Goal: Task Accomplishment & Management: Use online tool/utility

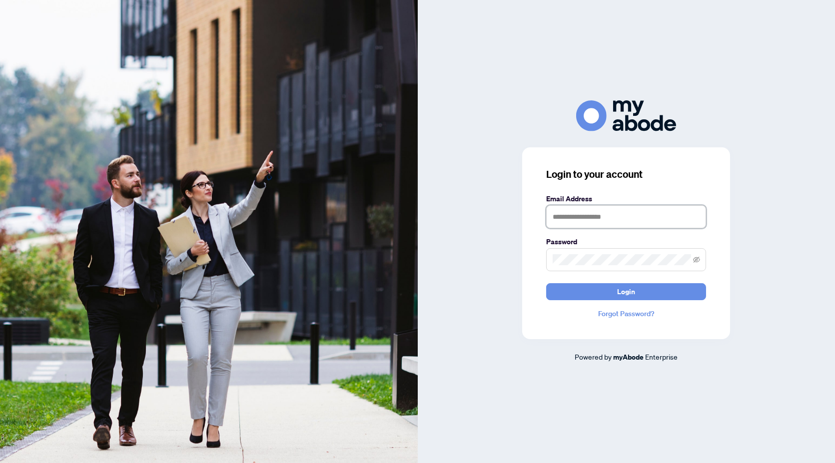
click at [616, 220] on input "text" at bounding box center [626, 216] width 160 height 23
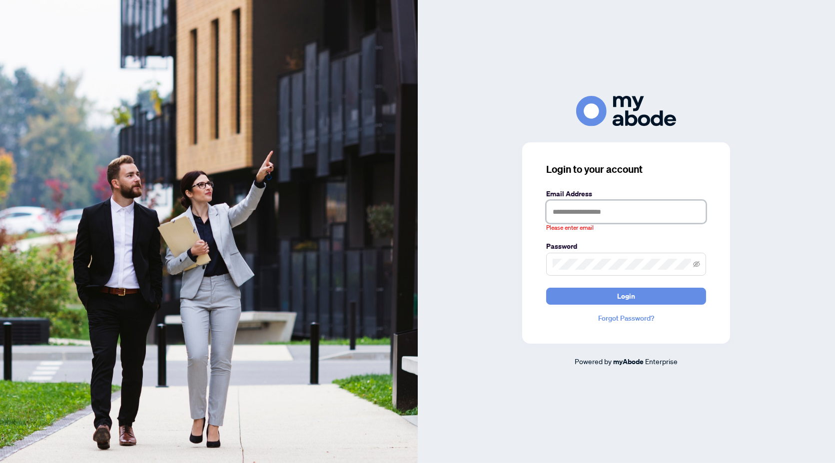
type input "**********"
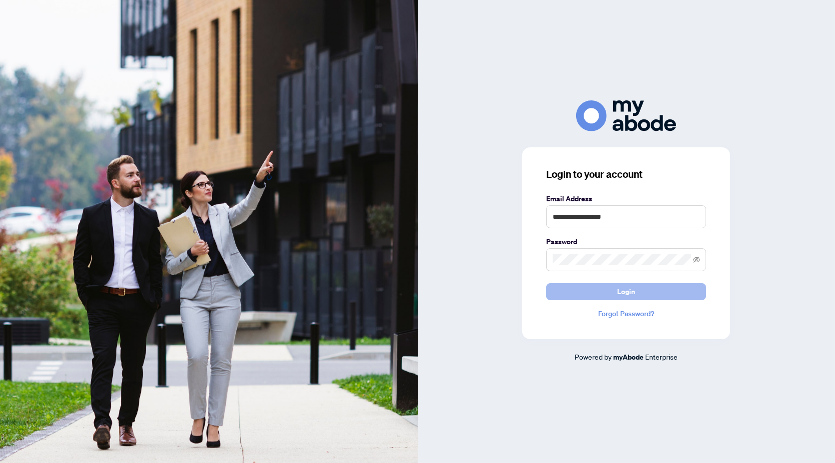
click at [607, 290] on button "Login" at bounding box center [626, 291] width 160 height 17
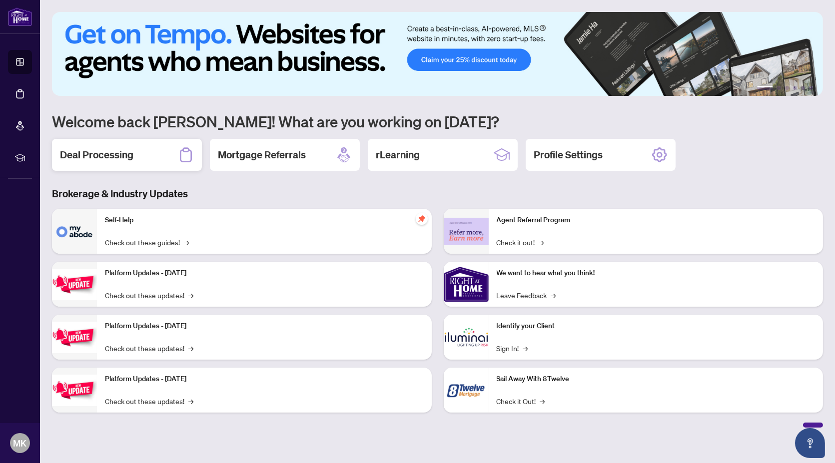
click at [161, 158] on div "Deal Processing" at bounding box center [127, 155] width 150 height 32
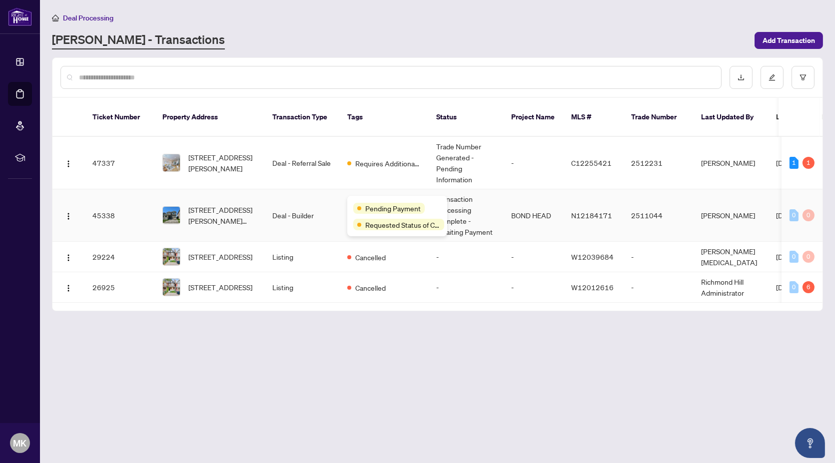
click at [377, 202] on div "Pending Payment" at bounding box center [397, 208] width 88 height 12
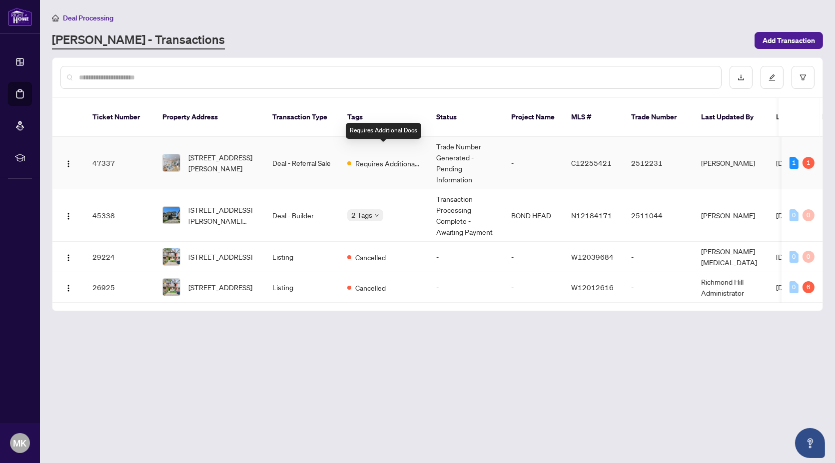
click at [391, 158] on span "Requires Additional Docs" at bounding box center [387, 163] width 65 height 11
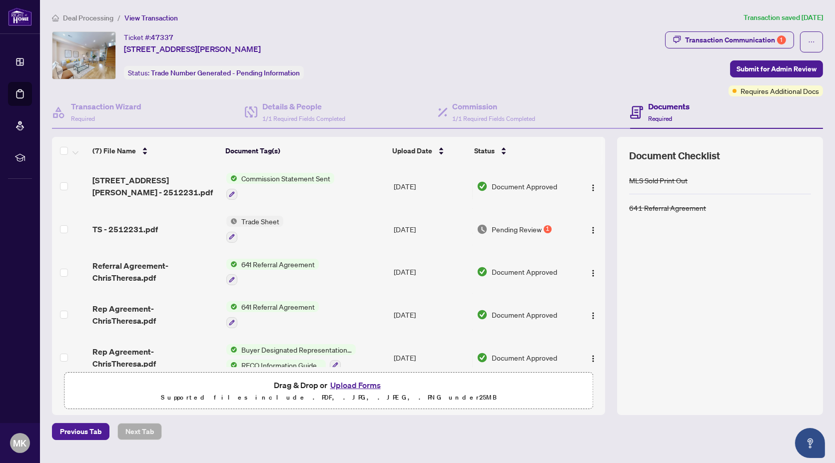
click at [270, 219] on span "Trade Sheet" at bounding box center [260, 221] width 46 height 11
click at [233, 267] on span "Trade Sheet" at bounding box center [232, 268] width 46 height 11
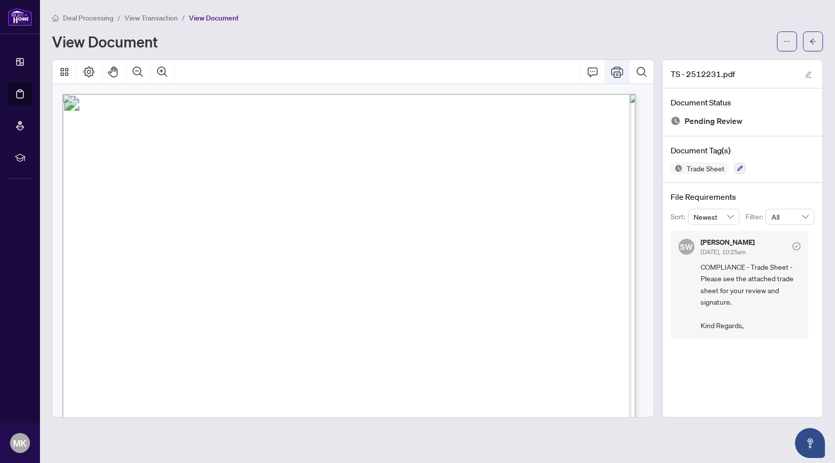
click at [614, 78] on button "Print" at bounding box center [617, 72] width 24 height 24
